Goal: Information Seeking & Learning: Learn about a topic

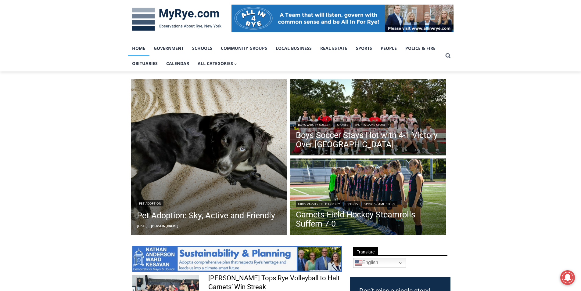
scroll to position [92, 0]
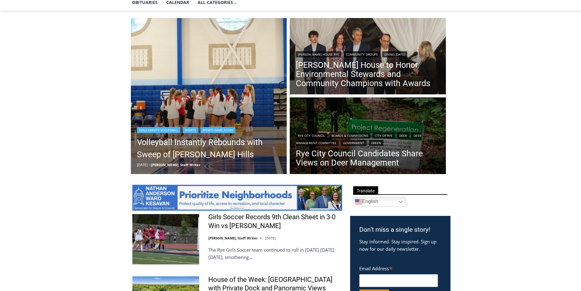
scroll to position [153, 0]
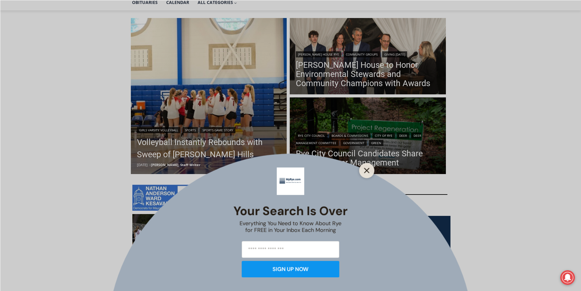
click at [364, 167] on button "Close" at bounding box center [367, 170] width 9 height 9
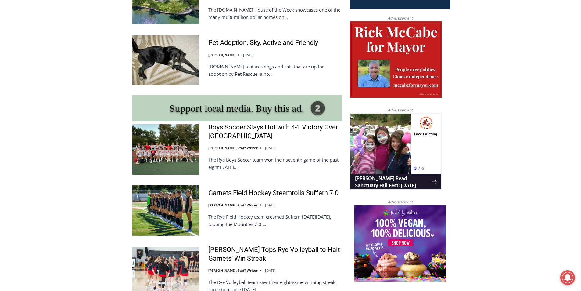
scroll to position [458, 0]
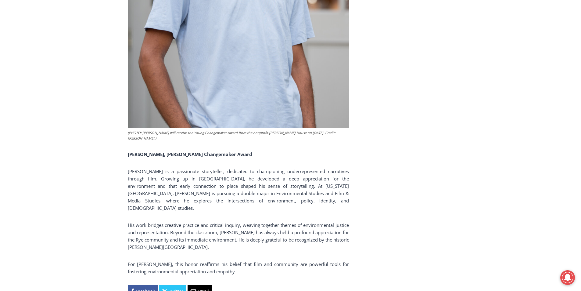
scroll to position [3264, 0]
